Goal: Navigation & Orientation: Go to known website

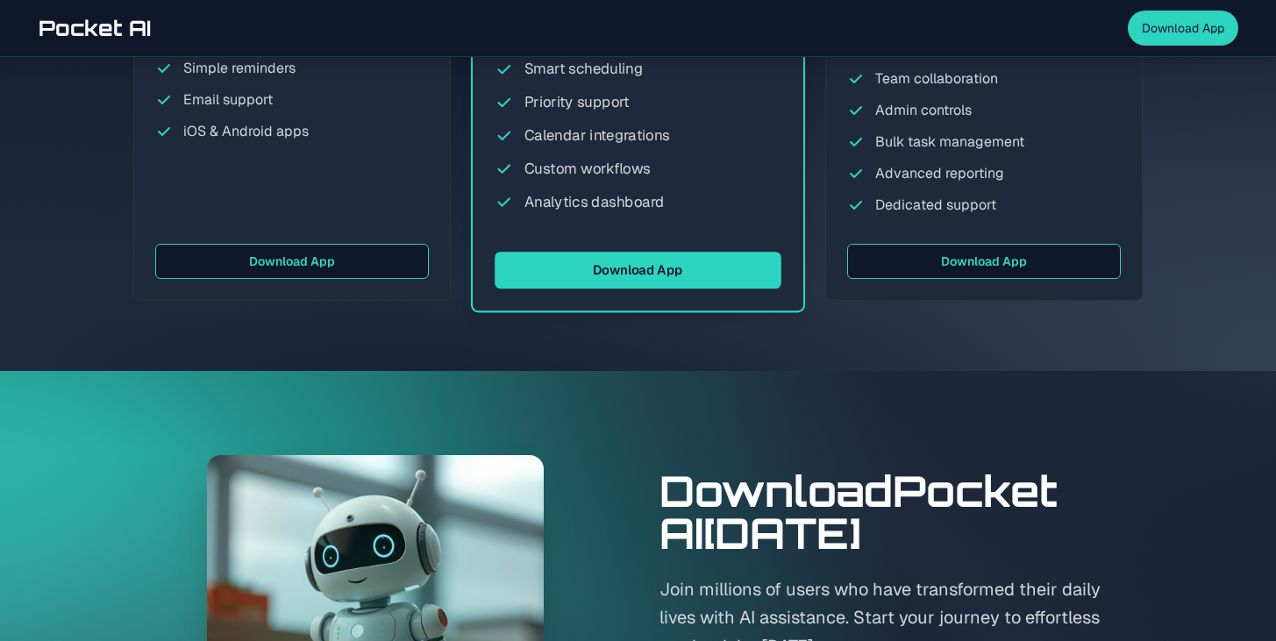
scroll to position [4530, 0]
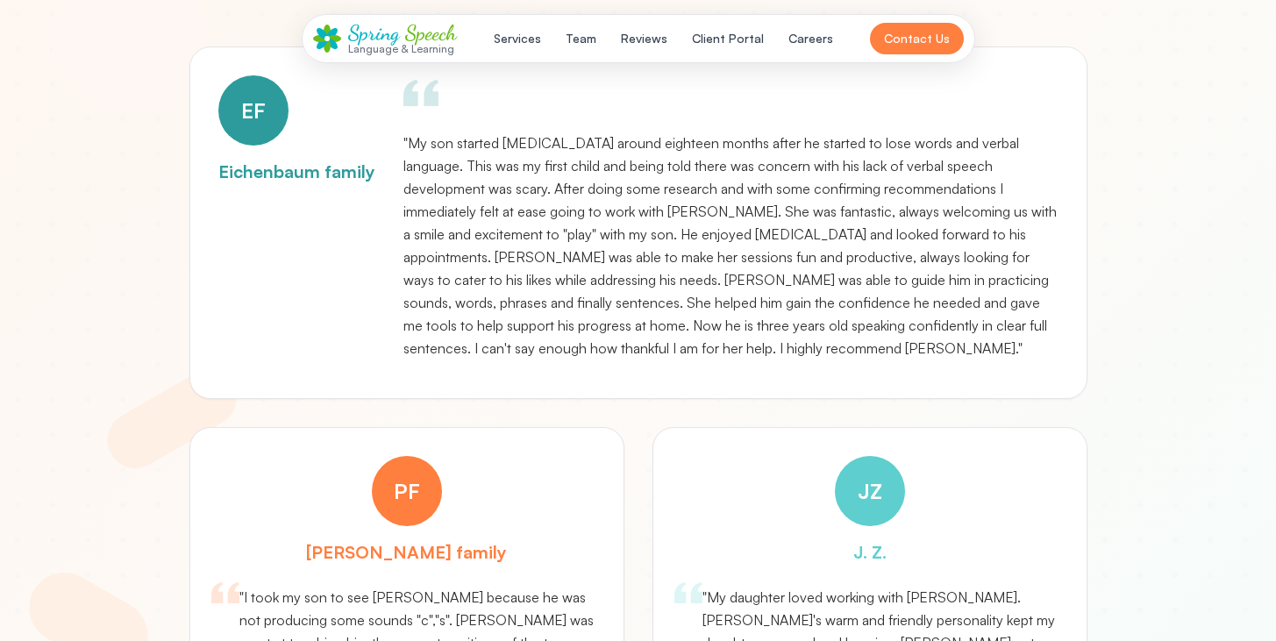
scroll to position [5943, 0]
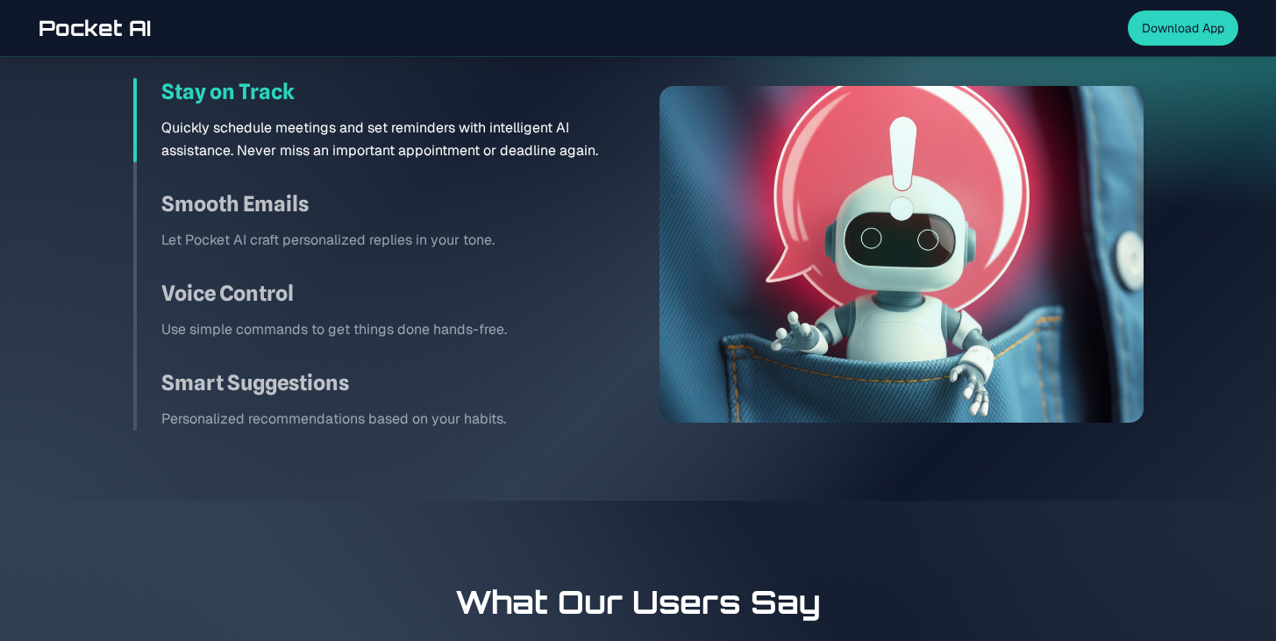
scroll to position [3755, 0]
